Goal: Complete application form: Complete application form

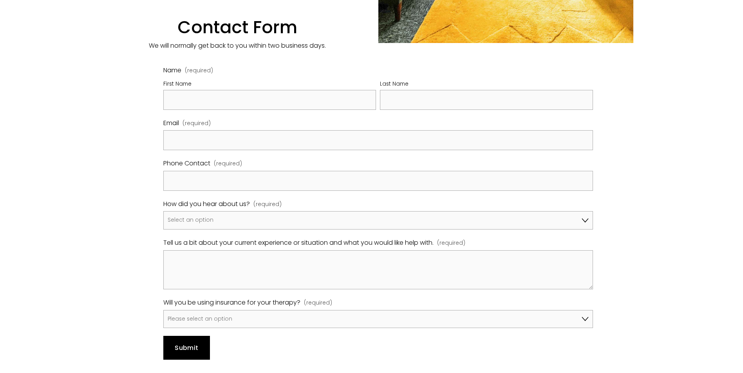
scroll to position [470, 0]
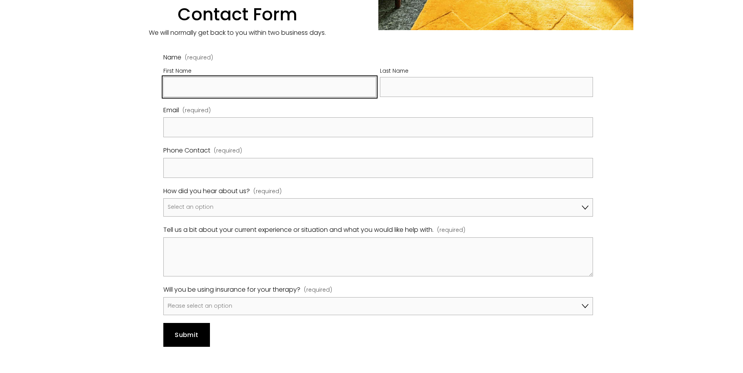
click at [229, 97] on input "First Name" at bounding box center [269, 87] width 213 height 20
type input "YANG"
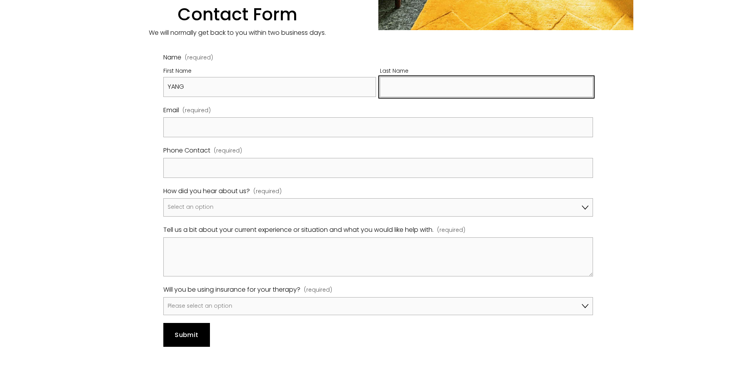
type input "LI"
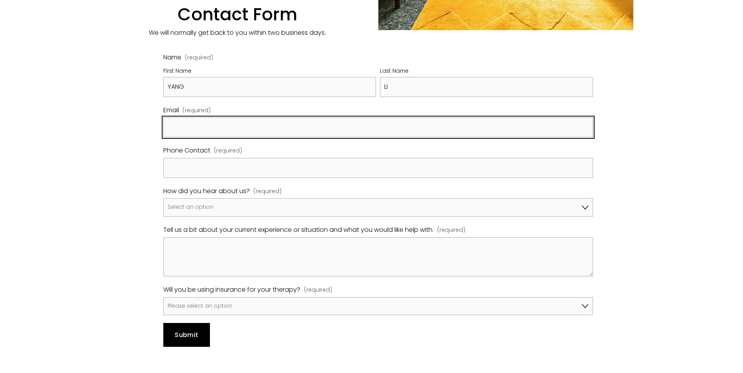
type input "YANG.LL@YAHOO.COM"
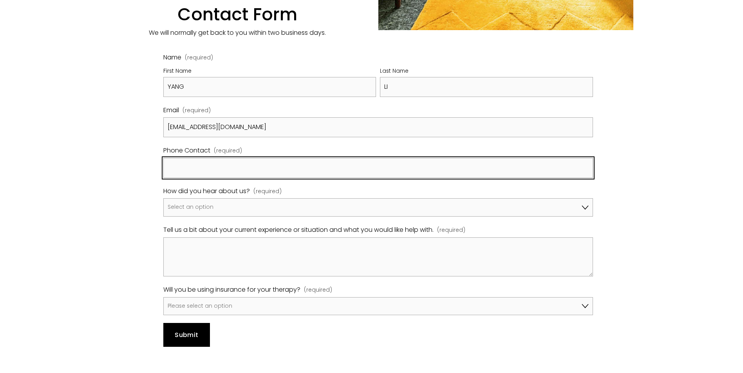
type input "07491221180"
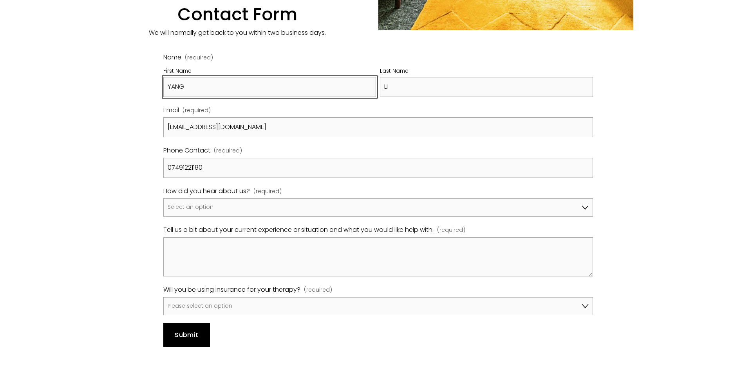
scroll to position [509, 0]
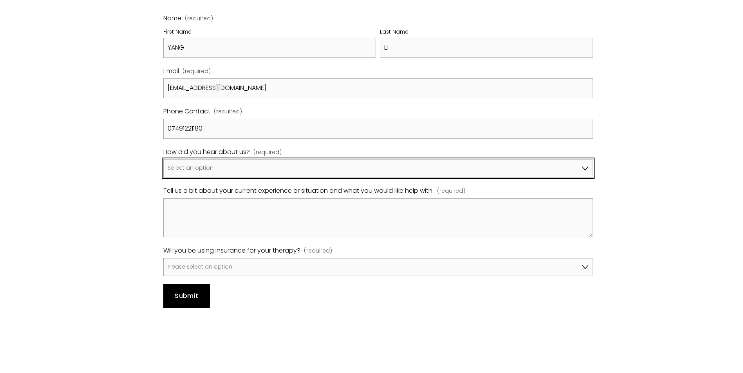
click at [216, 178] on select "Select an option Google A friend/family member told me about you I've been refe…" at bounding box center [377, 168] width 429 height 18
select select "Other"
click at [163, 178] on select "Select an option Google A friend/family member told me about you I've been refe…" at bounding box center [377, 168] width 429 height 18
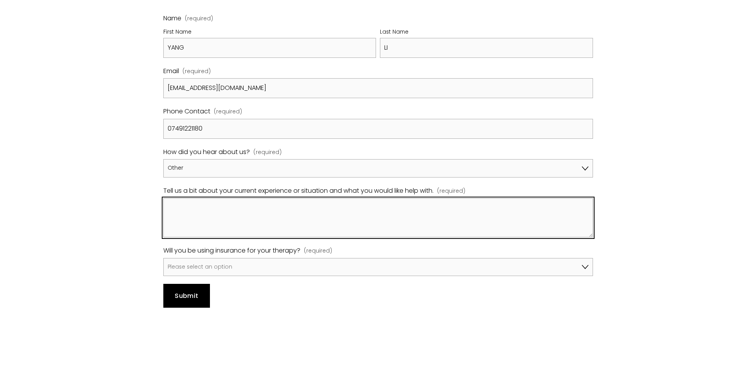
click at [245, 238] on textarea "Tell us a bit about your current experience or situation and what you would lik…" at bounding box center [377, 217] width 429 height 39
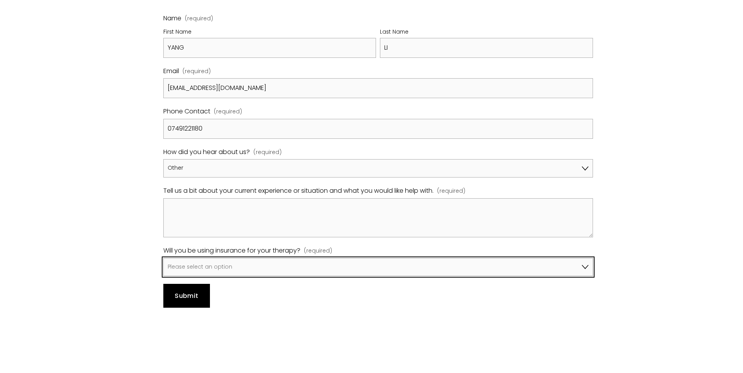
click at [227, 277] on select "Please select an option No, I won't be using insurance Yes, I will be using Avi…" at bounding box center [377, 267] width 429 height 18
select select "Yes, I will be using Axa"
click at [163, 277] on select "Please select an option No, I won't be using insurance Yes, I will be using Avi…" at bounding box center [377, 267] width 429 height 18
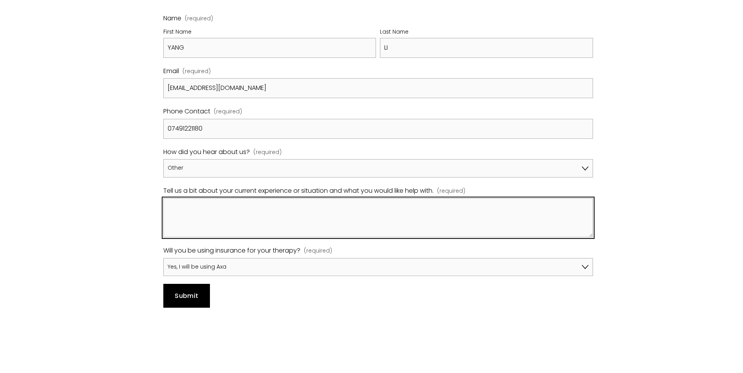
click at [216, 238] on textarea "Tell us a bit about your current experience or situation and what you would lik…" at bounding box center [377, 217] width 429 height 39
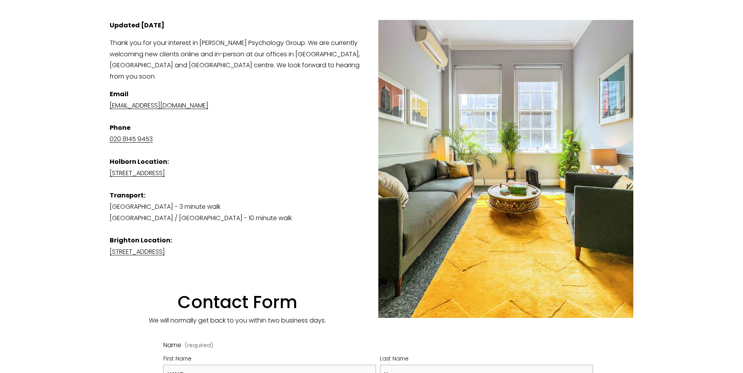
scroll to position [157, 0]
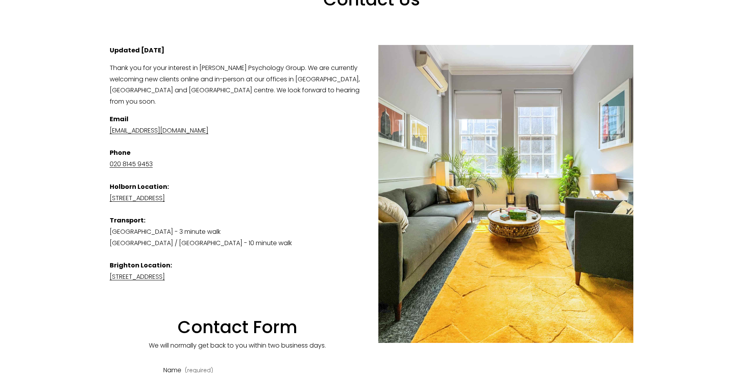
type textarea "Hi This is Yang. I"
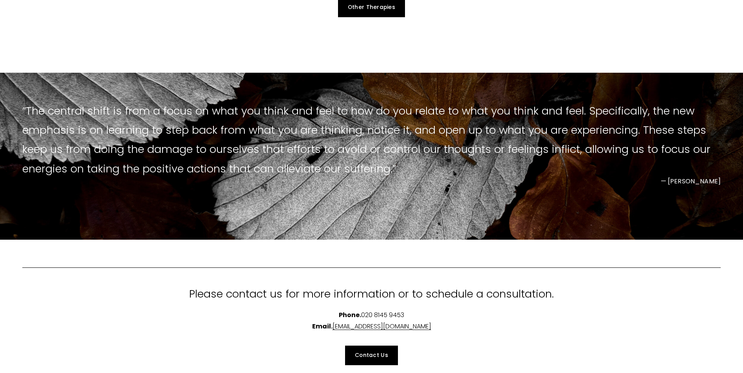
scroll to position [666, 0]
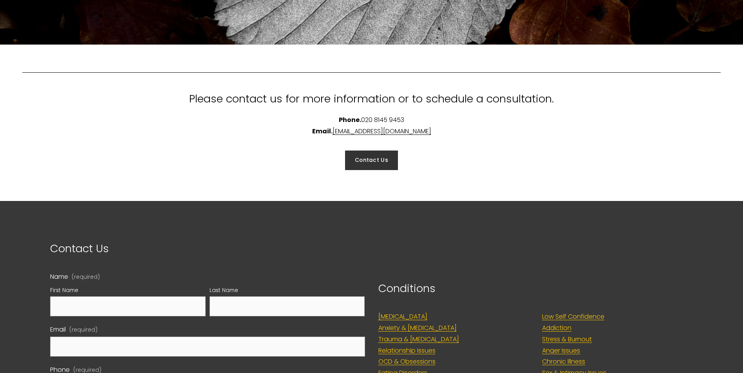
click at [381, 170] on link "Contact Us" at bounding box center [371, 161] width 53 height 20
click at [488, 201] on div "Please contact us for more information or to schedule a consultation. Phone. 02…" at bounding box center [371, 123] width 743 height 157
drag, startPoint x: 445, startPoint y: 157, endPoint x: 320, endPoint y: 161, distance: 125.4
click at [320, 144] on div "Please contact us for more information or to schedule a consultation. Phone. 02…" at bounding box center [371, 113] width 711 height 61
copy p "[EMAIL_ADDRESS][DOMAIN_NAME]"
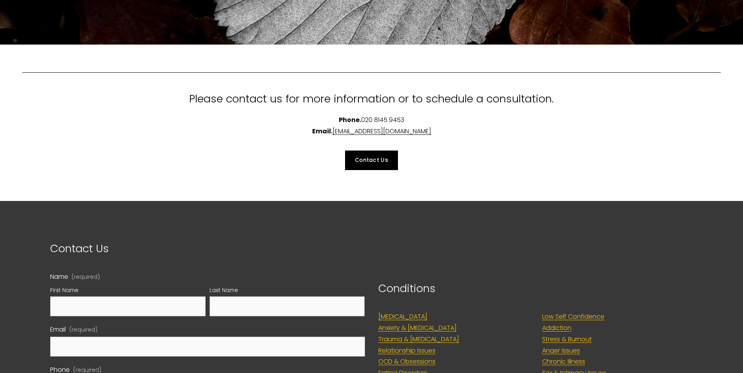
click at [381, 177] on div "Contact Us" at bounding box center [371, 160] width 711 height 33
click at [381, 170] on link "Contact Us" at bounding box center [371, 161] width 53 height 20
click at [303, 258] on p "Contact Us" at bounding box center [207, 248] width 314 height 19
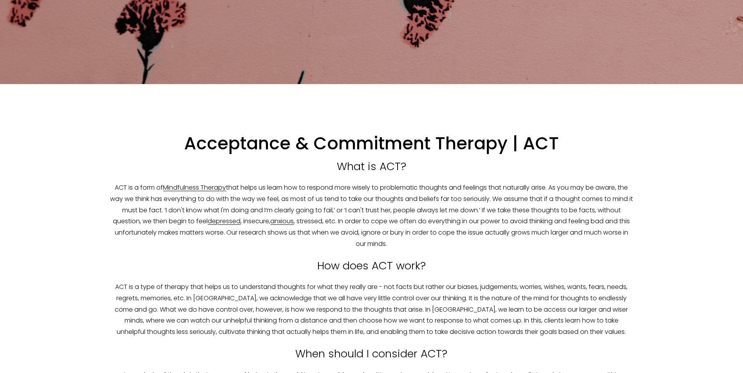
scroll to position [0, 0]
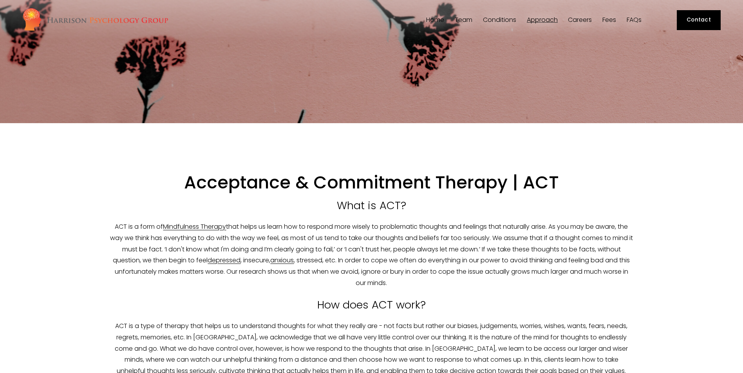
click at [709, 13] on link "Contact" at bounding box center [698, 20] width 44 height 20
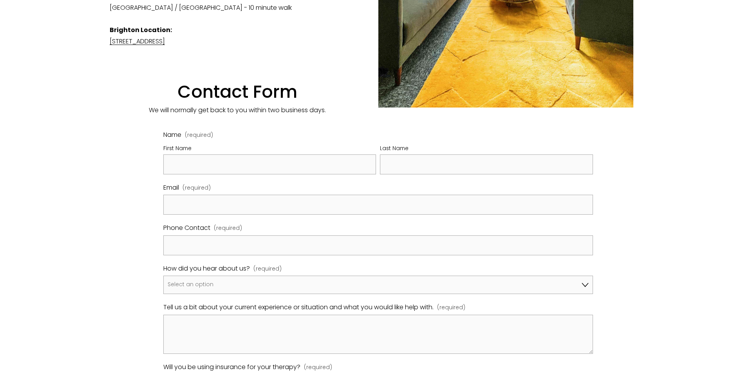
scroll to position [470, 0]
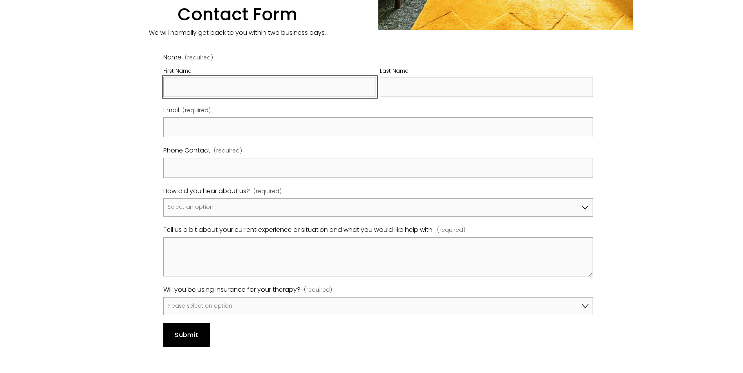
click at [283, 97] on input "First Name" at bounding box center [269, 87] width 213 height 20
type input "YANG"
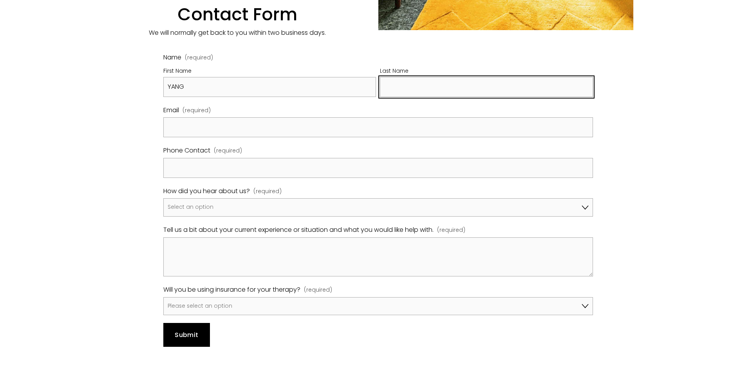
type input "LI"
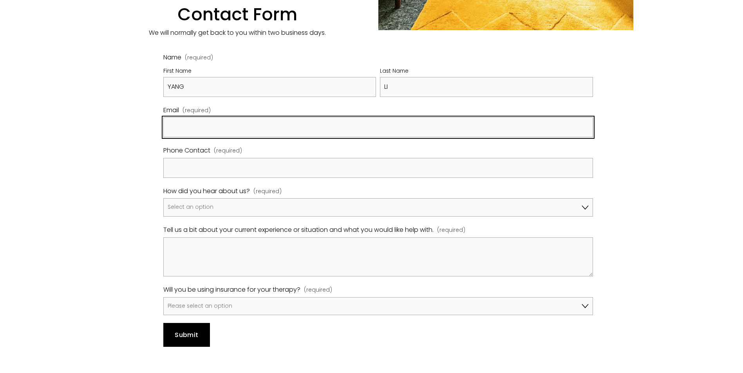
type input "YANG.LL@YAHOO.COM"
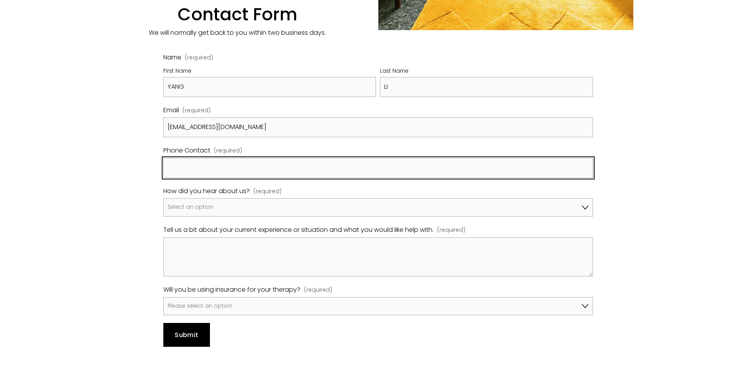
type input "07491221180"
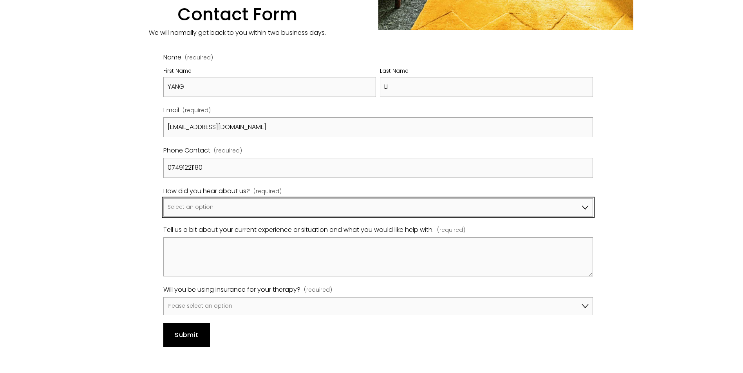
click at [202, 217] on select "Select an option Google A friend/family member told me about you I've been refe…" at bounding box center [377, 207] width 429 height 18
select select "Other"
click at [163, 217] on select "Select an option Google A friend/family member told me about you I've been refe…" at bounding box center [377, 207] width 429 height 18
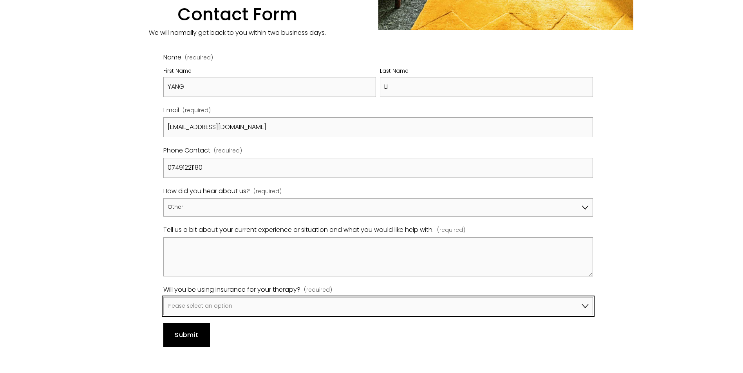
click at [206, 316] on select "Please select an option No, I won't be using insurance Yes, I will be using Avi…" at bounding box center [377, 307] width 429 height 18
select select "Yes, I will be using Axa"
click at [163, 316] on select "Please select an option No, I won't be using insurance Yes, I will be using Avi…" at bounding box center [377, 307] width 429 height 18
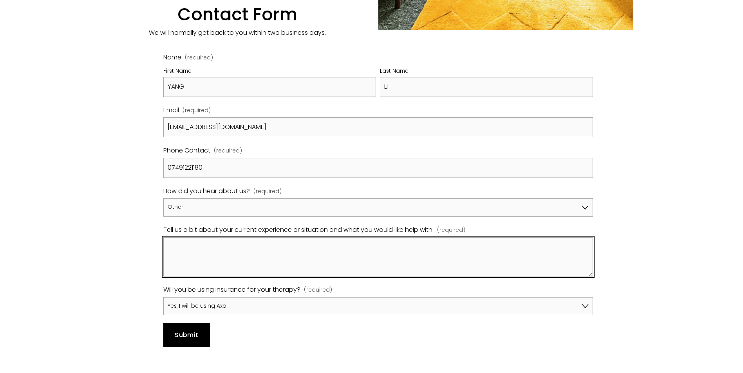
click at [244, 267] on textarea "Tell us a bit about your current experience or situation and what you would lik…" at bounding box center [377, 257] width 429 height 39
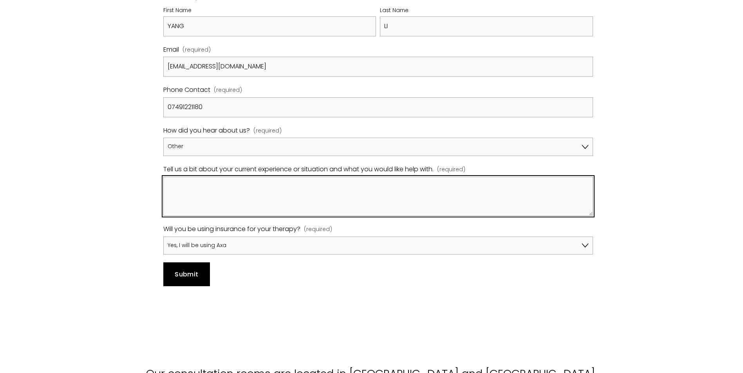
scroll to position [548, 0]
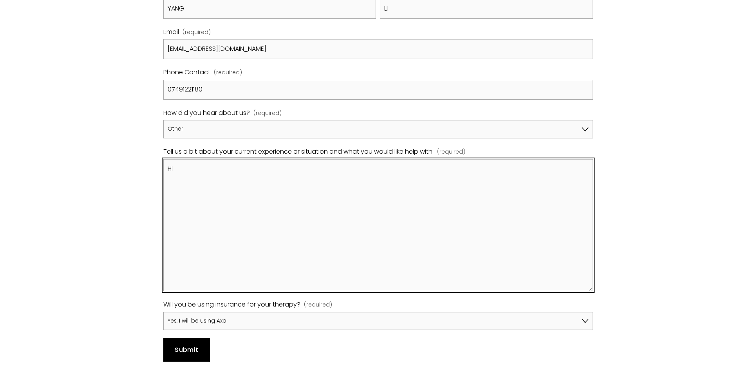
drag, startPoint x: 592, startPoint y: 223, endPoint x: 589, endPoint y: 316, distance: 93.2
click at [589, 292] on textarea "Hi" at bounding box center [377, 225] width 429 height 132
click at [217, 230] on textarea "Hi This is Yang. I think I have stress/anxiety/depression related issues, and I…" at bounding box center [377, 225] width 429 height 132
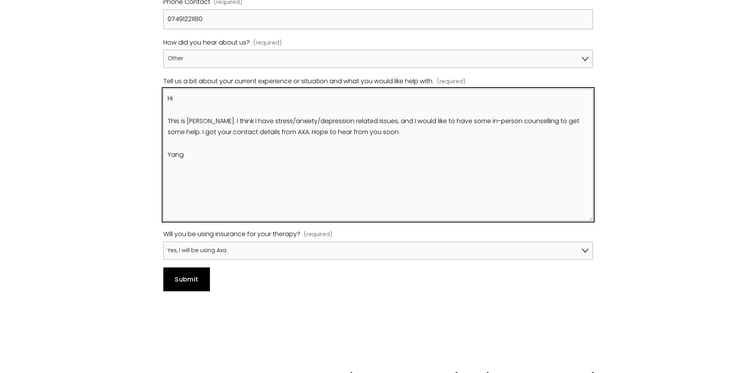
scroll to position [626, 0]
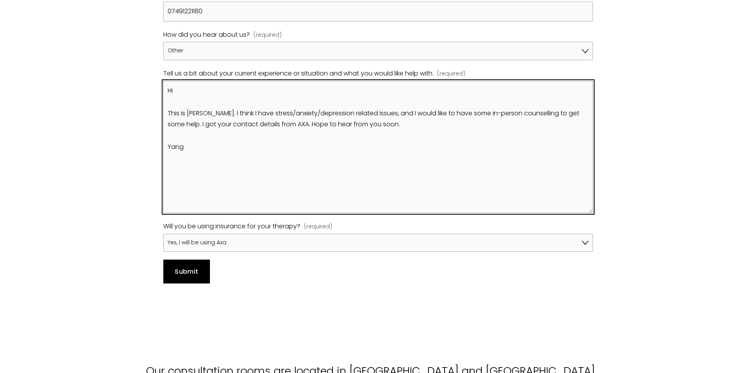
type textarea "Hi This is Yang. I think I have stress/anxiety/depression related issues, and I…"
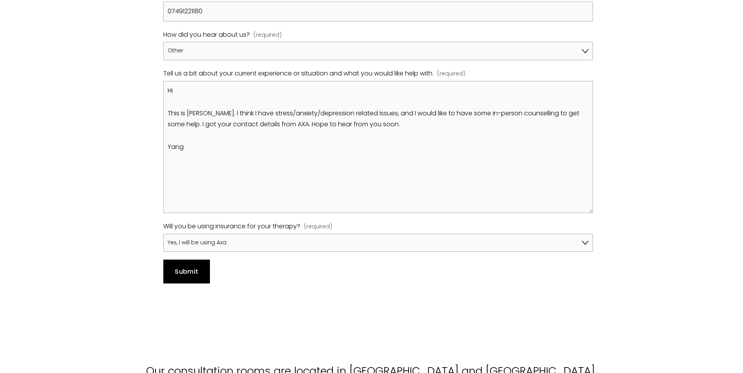
click at [186, 276] on span "Submit" at bounding box center [186, 271] width 23 height 9
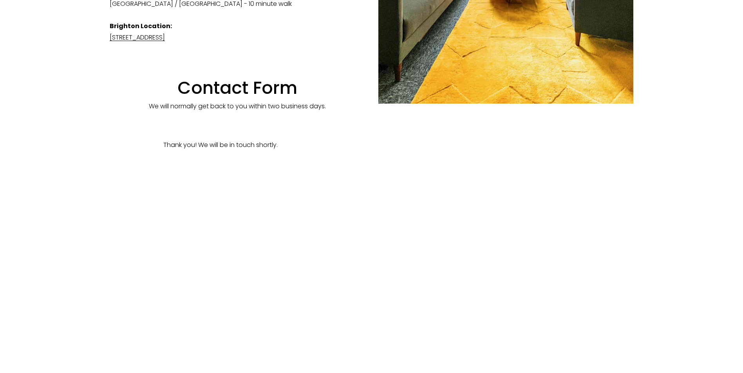
scroll to position [385, 0]
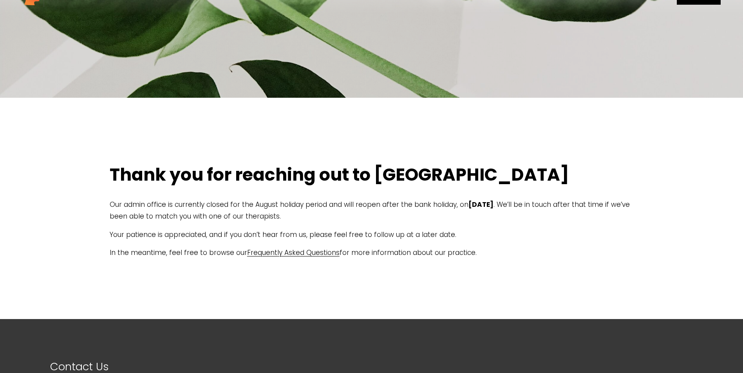
scroll to position [39, 0]
